Goal: Find specific page/section: Find specific page/section

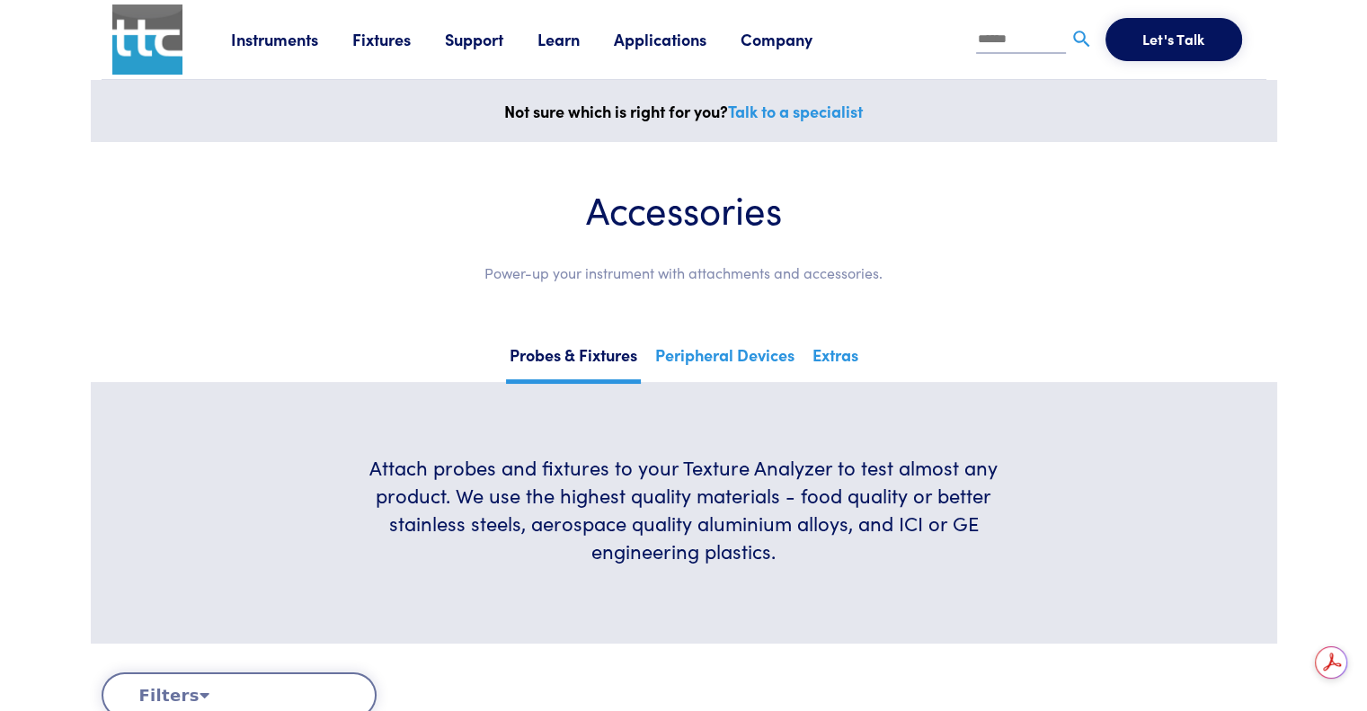
click at [550, 353] on link "Probes & Fixtures" at bounding box center [573, 362] width 135 height 44
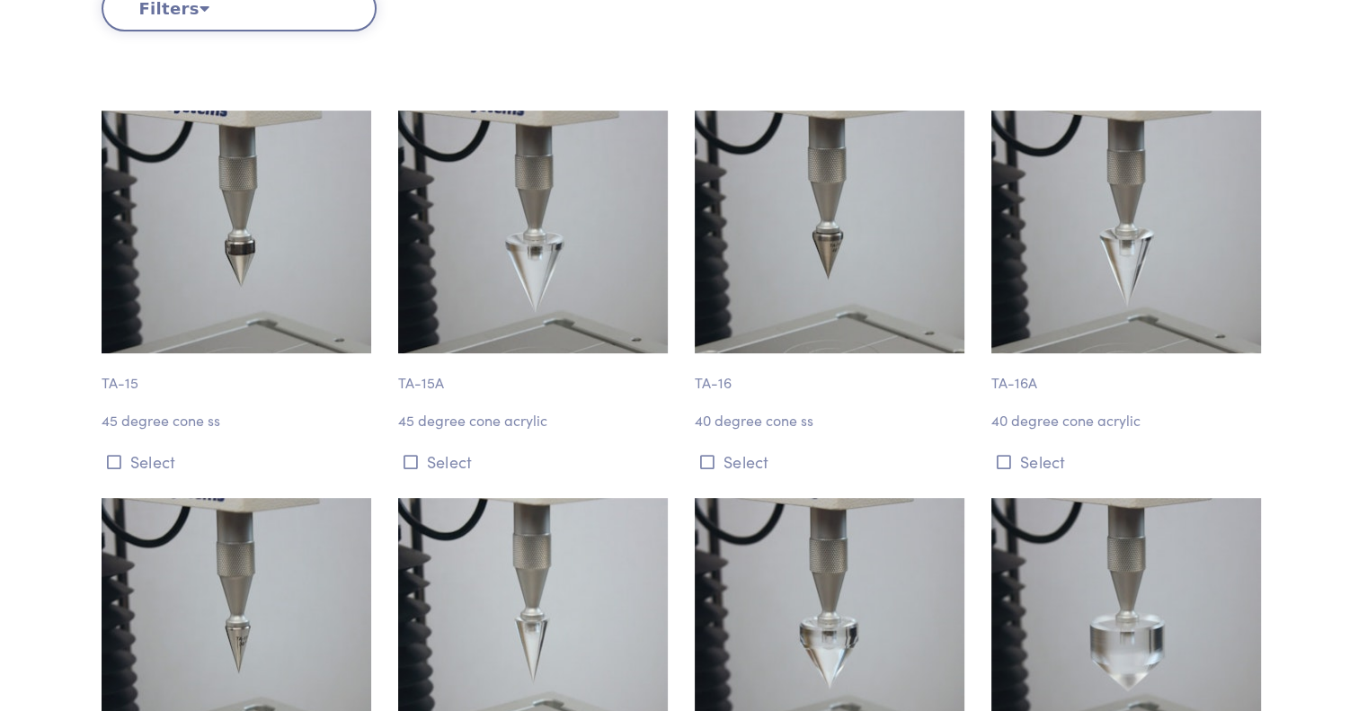
scroll to position [449, 0]
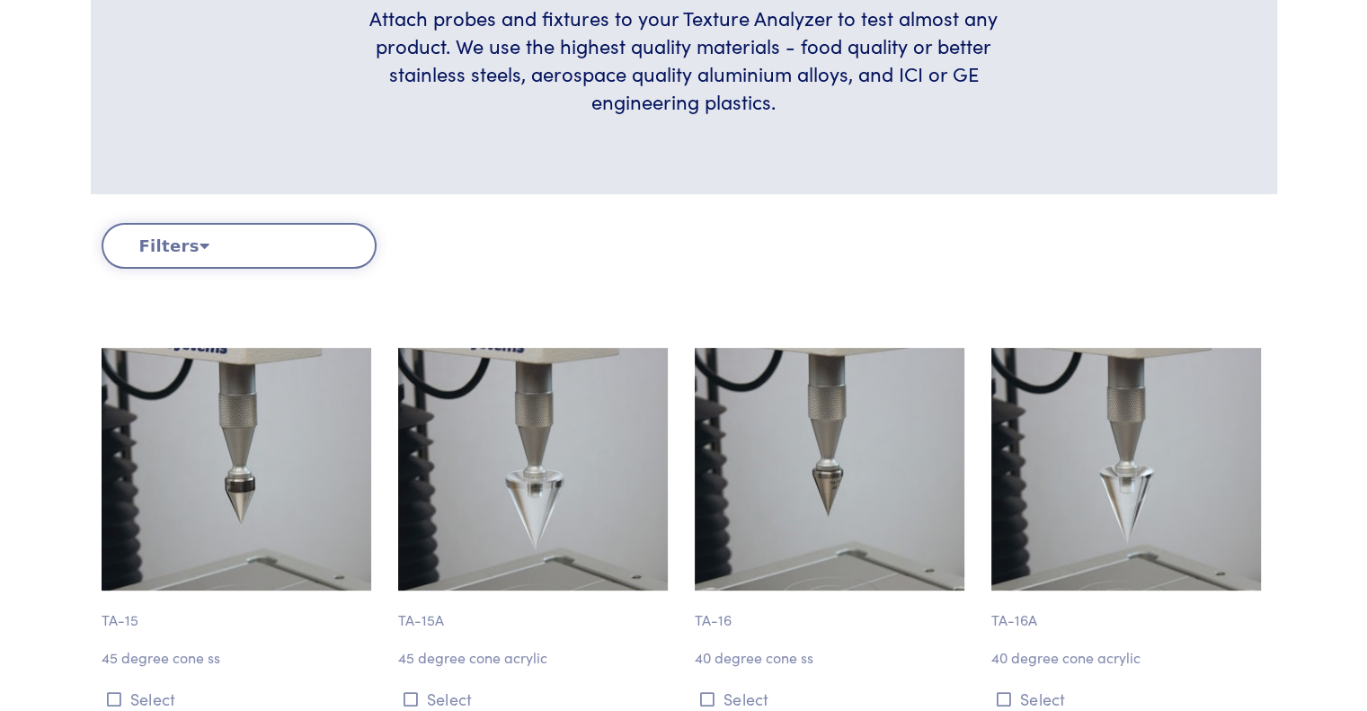
click at [203, 250] on button "Filters" at bounding box center [239, 246] width 275 height 46
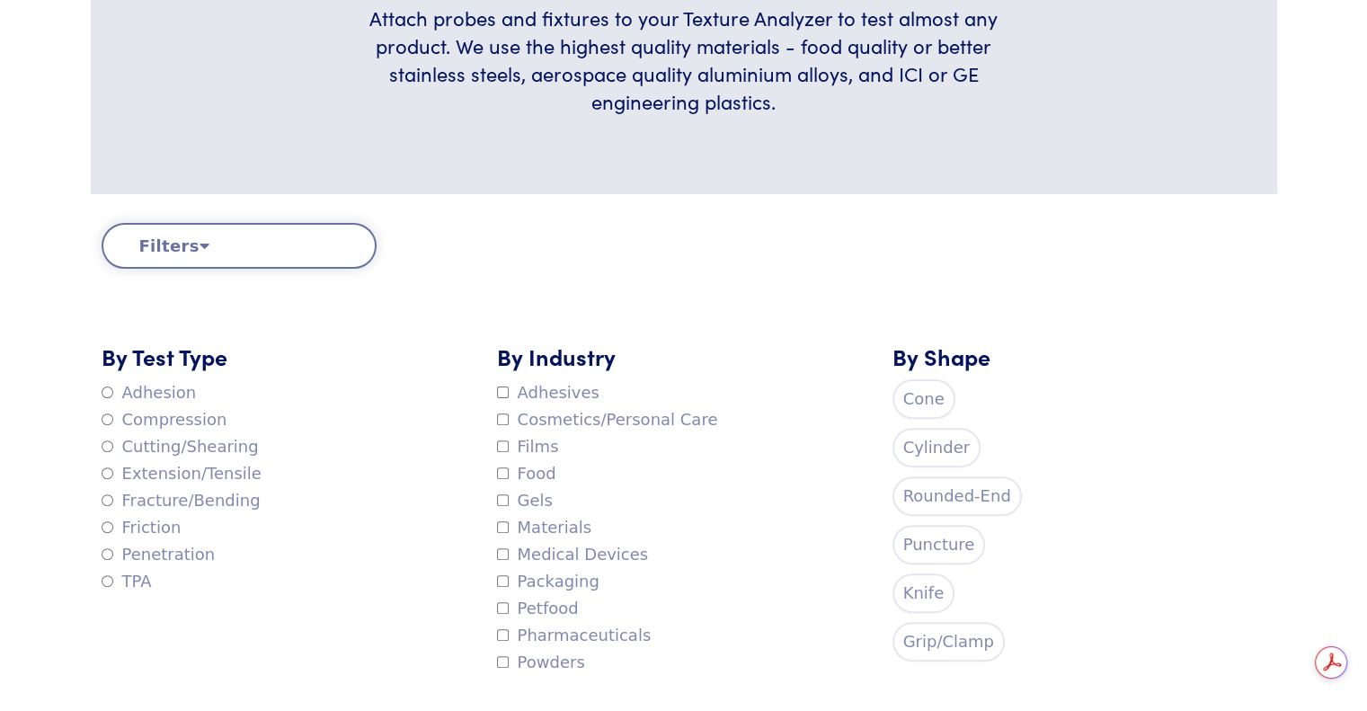
scroll to position [0, 0]
click at [103, 560] on label "Penetration" at bounding box center [159, 554] width 114 height 27
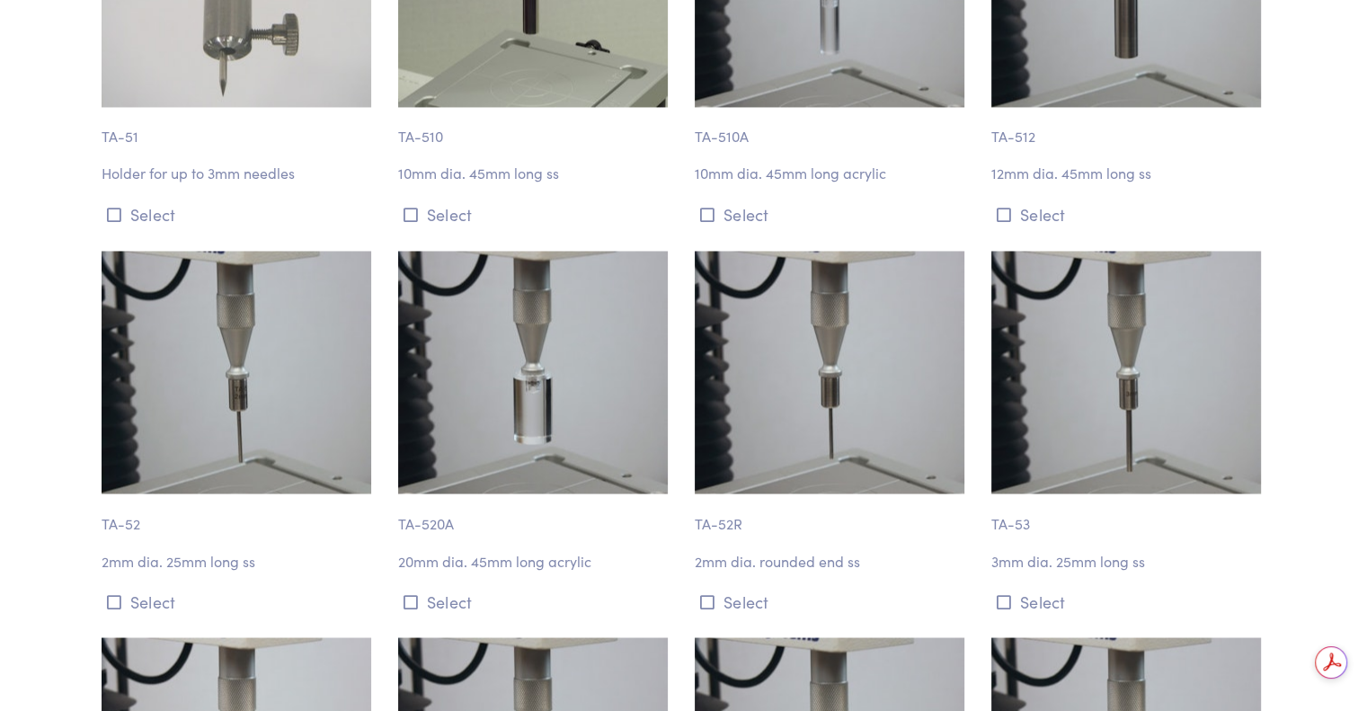
scroll to position [3056, 0]
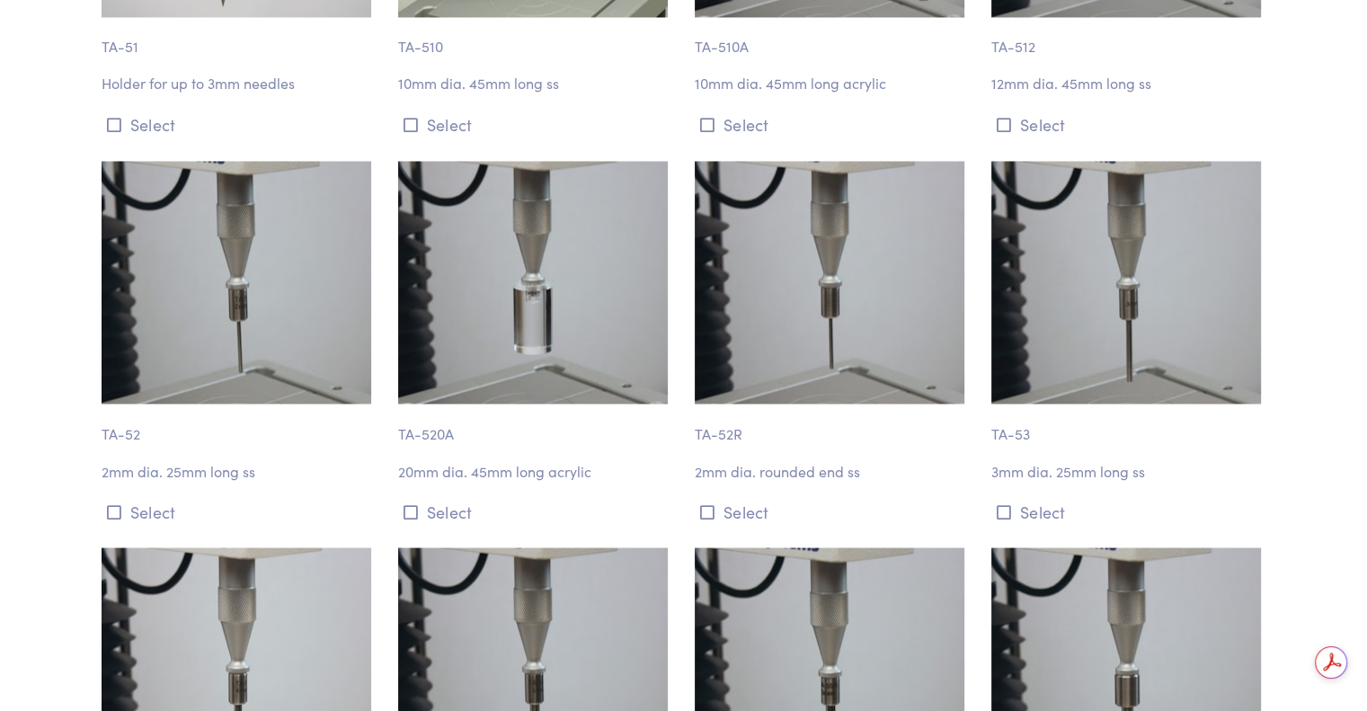
click at [109, 408] on p "TA-52" at bounding box center [239, 424] width 275 height 41
click at [142, 496] on button "Select" at bounding box center [239, 511] width 275 height 30
click at [116, 503] on icon at bounding box center [114, 511] width 14 height 16
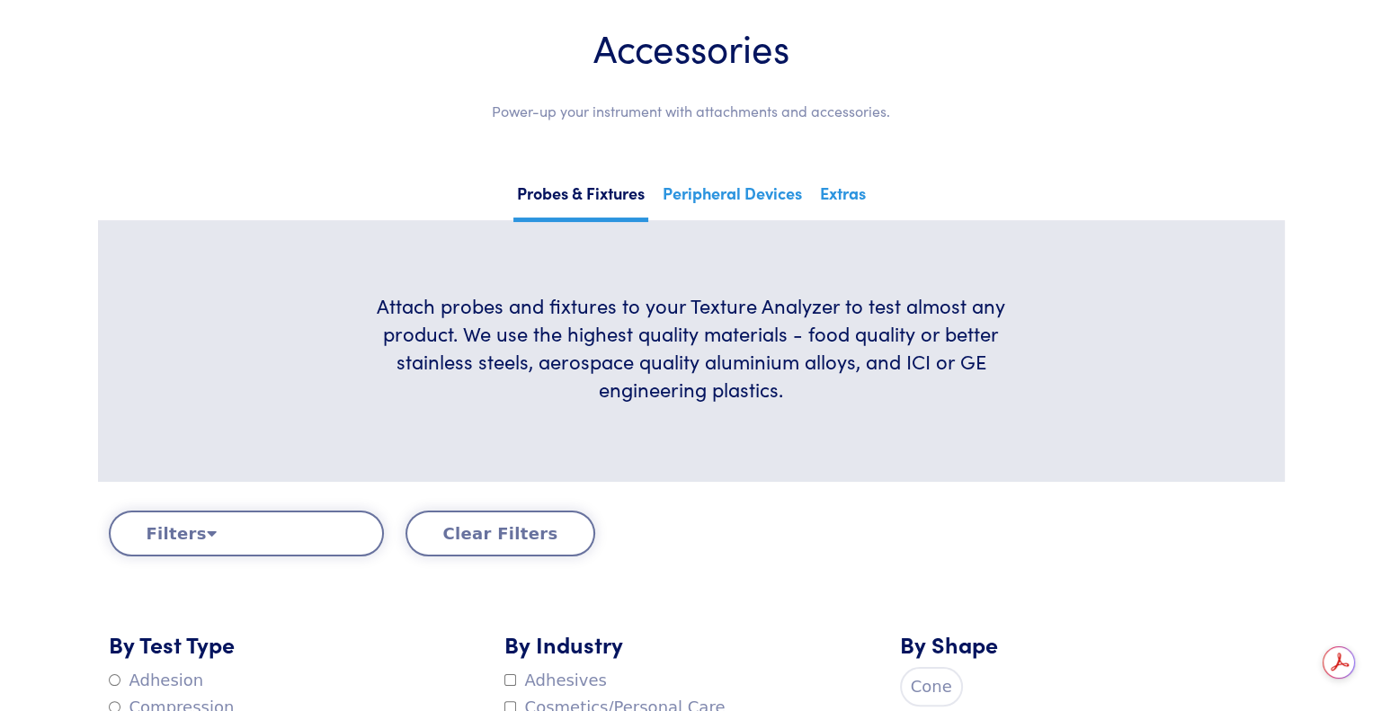
scroll to position [0, 0]
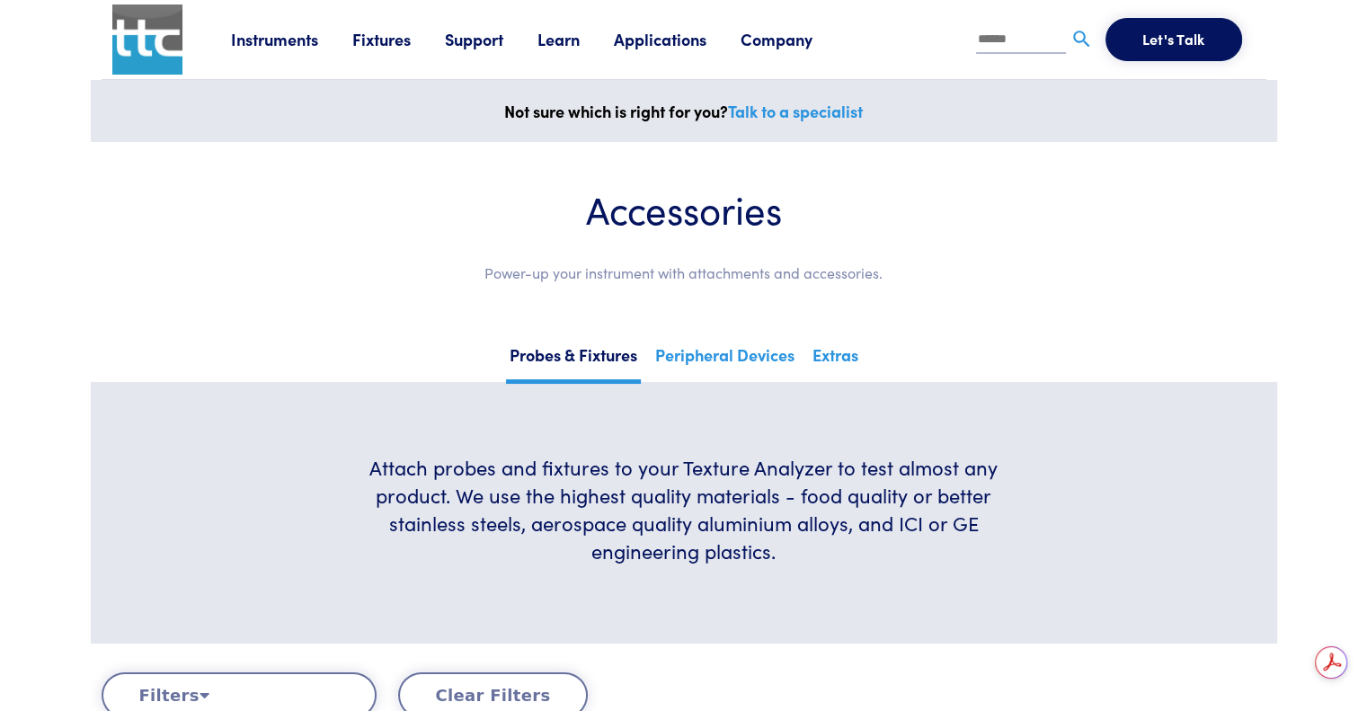
click at [1041, 39] on input "text" at bounding box center [1021, 40] width 90 height 27
type input "*****"
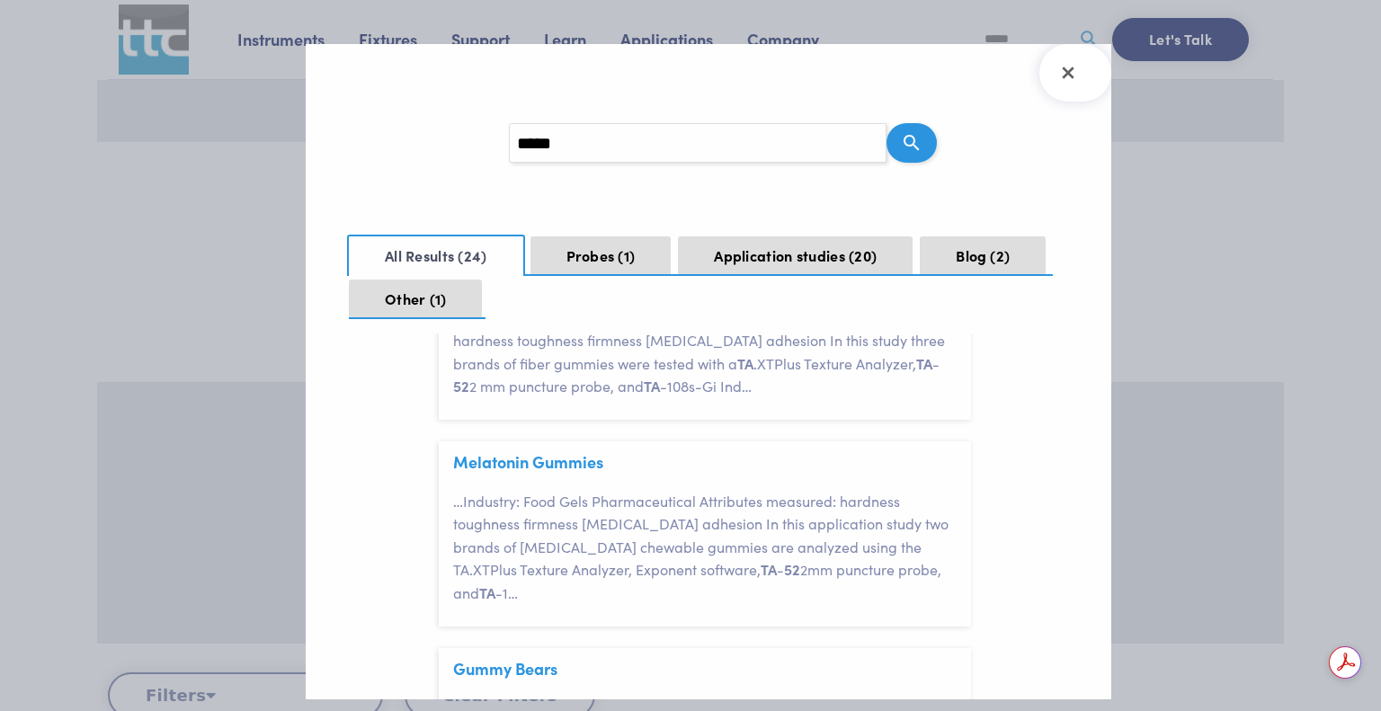
scroll to position [809, 0]
